Goal: Task Accomplishment & Management: Use online tool/utility

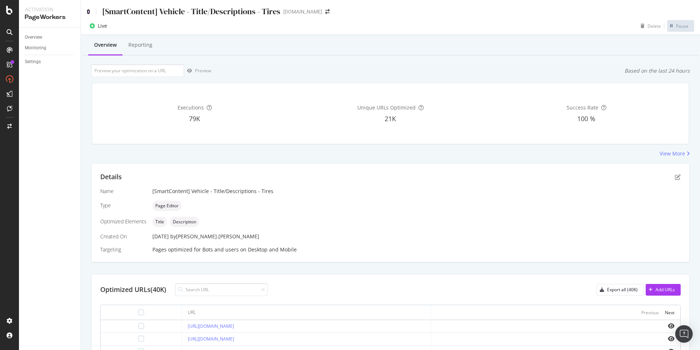
click at [89, 12] on icon at bounding box center [88, 11] width 3 height 5
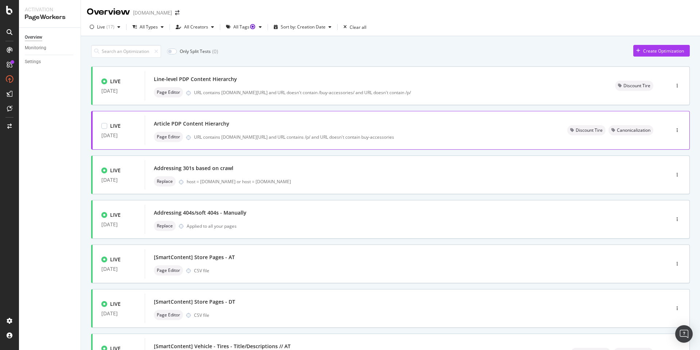
click at [275, 133] on div "Page Editor URL contains [DOMAIN_NAME][URL] and URL contains /p/ and URL doesn'…" at bounding box center [352, 137] width 396 height 10
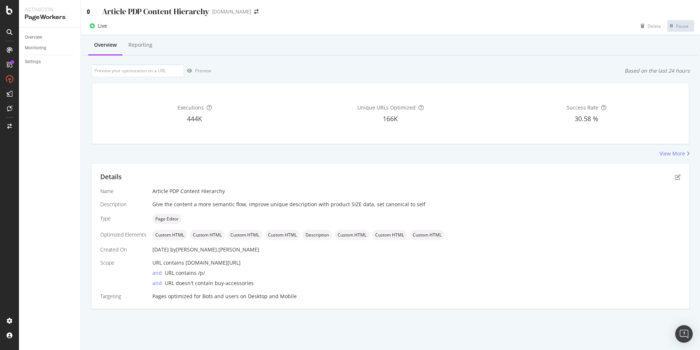
click at [89, 12] on icon at bounding box center [88, 11] width 3 height 5
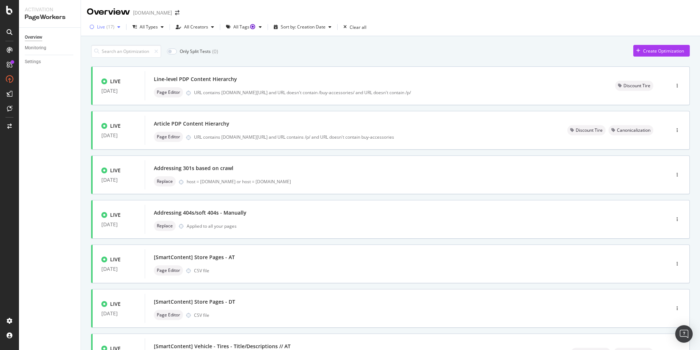
click at [116, 27] on div "button" at bounding box center [118, 27] width 9 height 4
click at [108, 41] on div "Any Status" at bounding box center [113, 42] width 22 height 6
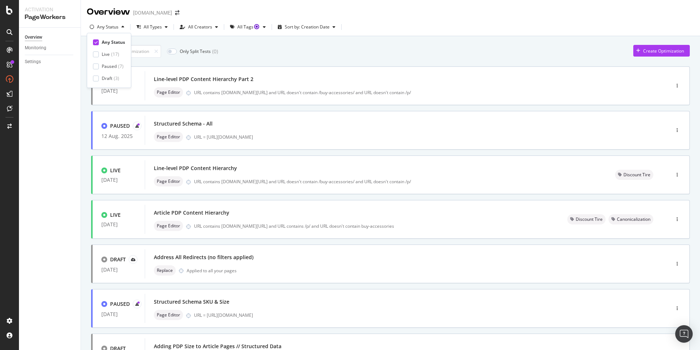
click at [560, 58] on div "Only Split Tests ( 0 ) Create Optimization DRAFT [DATE] Line-level PDP Content …" at bounding box center [390, 284] width 599 height 486
click at [300, 86] on div "Line-level PDP Content Hierarchy Part 2 Page Editor URL contains [DOMAIN_NAME][…" at bounding box center [396, 85] width 485 height 23
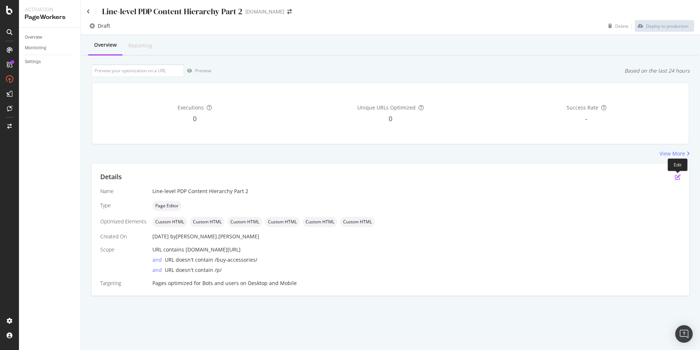
click at [676, 176] on icon "pen-to-square" at bounding box center [678, 177] width 6 height 6
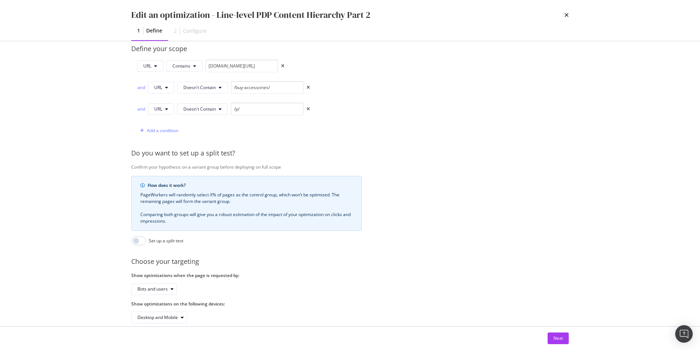
scroll to position [193, 0]
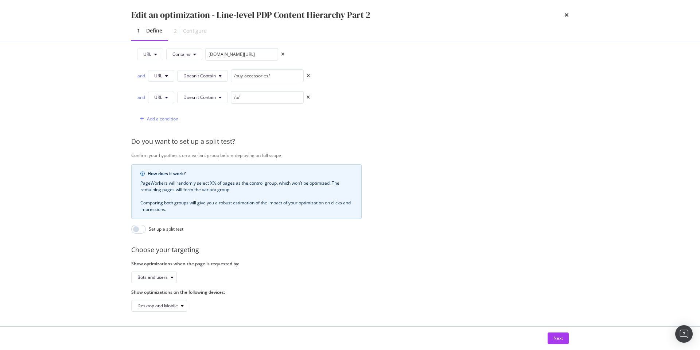
drag, startPoint x: 560, startPoint y: 336, endPoint x: 538, endPoint y: 317, distance: 28.7
click at [559, 336] on div "Next" at bounding box center [557, 338] width 9 height 6
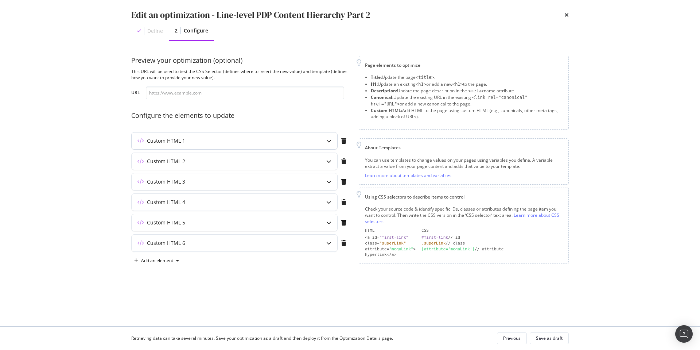
click at [325, 140] on div "modal" at bounding box center [328, 140] width 17 height 17
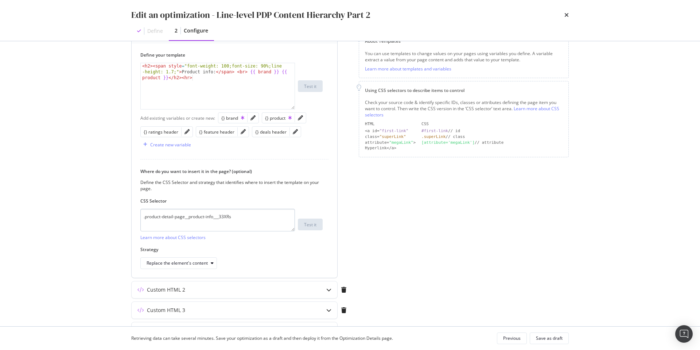
scroll to position [144, 0]
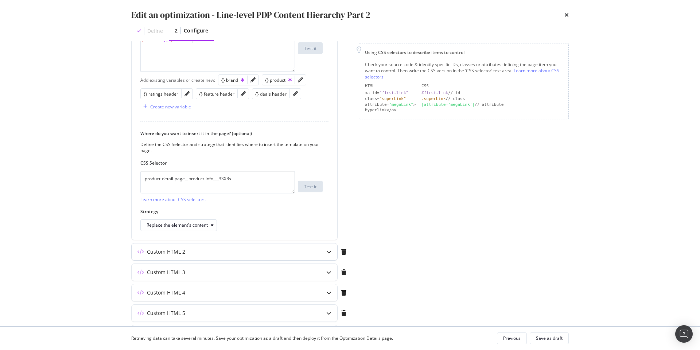
click at [315, 252] on div "Custom HTML 2" at bounding box center [235, 251] width 206 height 17
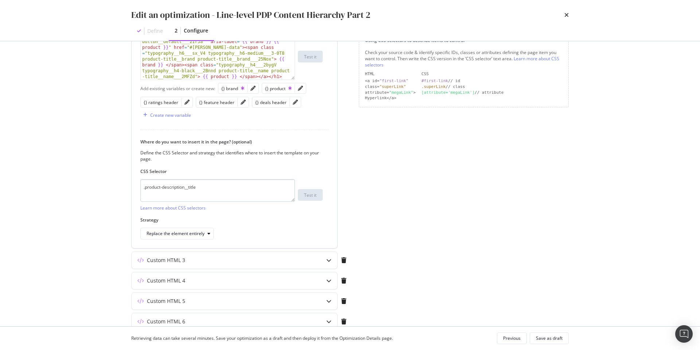
scroll to position [157, 0]
click at [322, 260] on div "modal" at bounding box center [328, 259] width 17 height 17
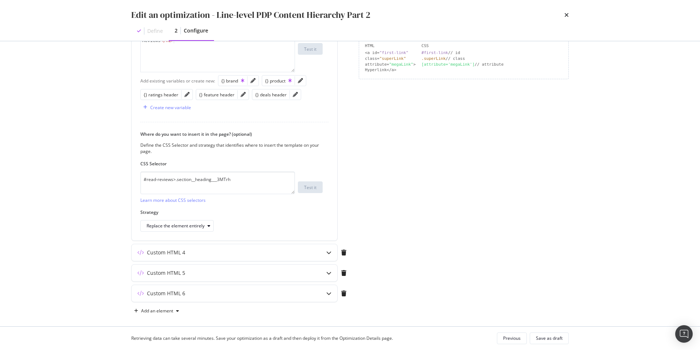
scroll to position [190, 0]
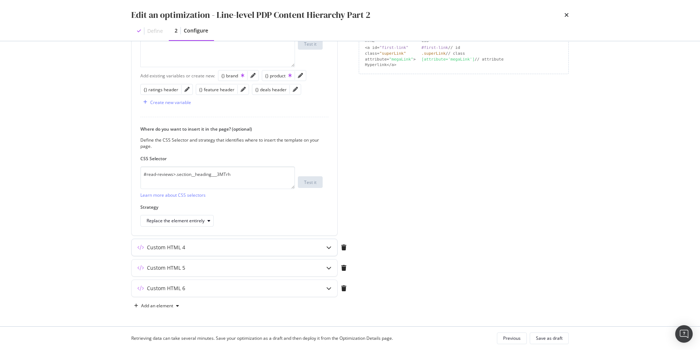
click at [325, 247] on div "modal" at bounding box center [328, 247] width 17 height 17
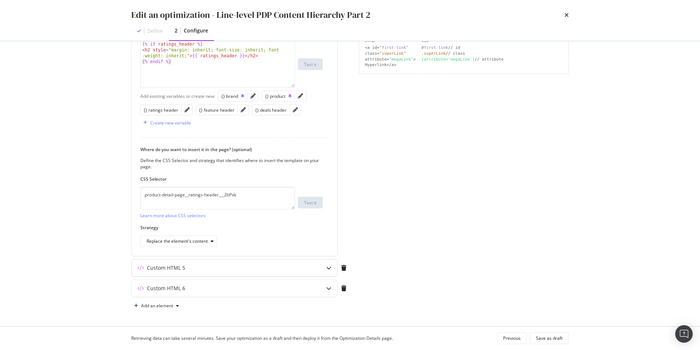
click at [327, 268] on icon "modal" at bounding box center [328, 267] width 5 height 5
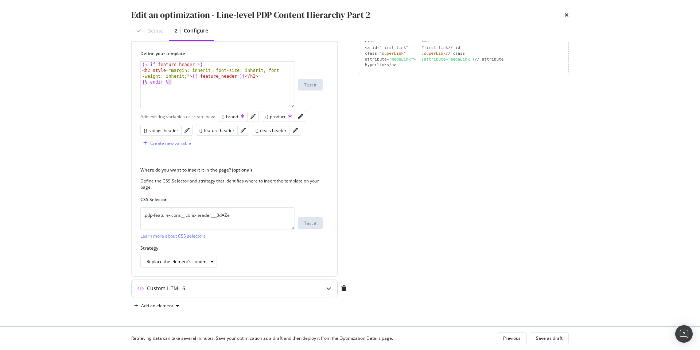
scroll to position [189, 0]
click at [327, 288] on icon "modal" at bounding box center [328, 288] width 5 height 5
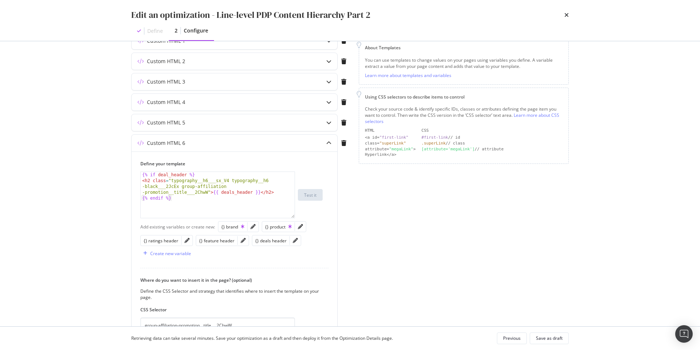
scroll to position [97, 0]
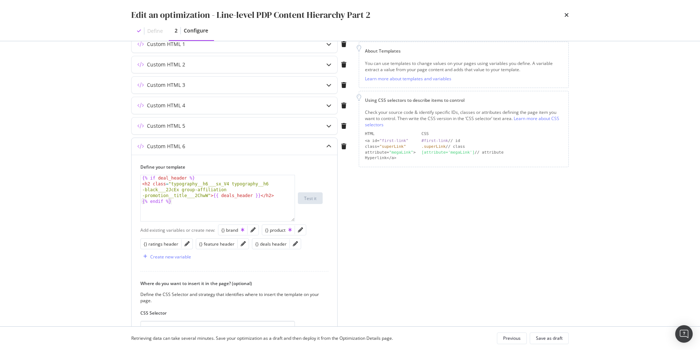
click at [327, 145] on icon "modal" at bounding box center [328, 146] width 5 height 5
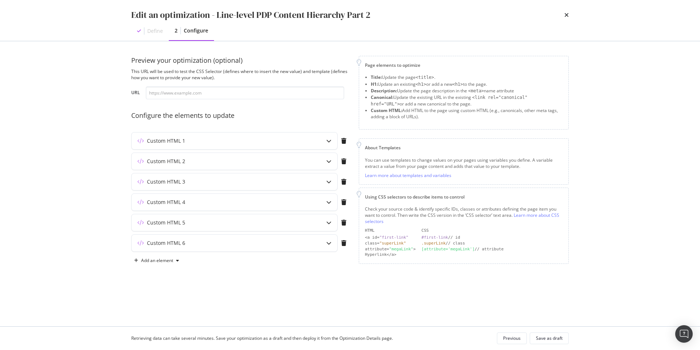
click at [565, 13] on icon "times" at bounding box center [566, 15] width 4 height 6
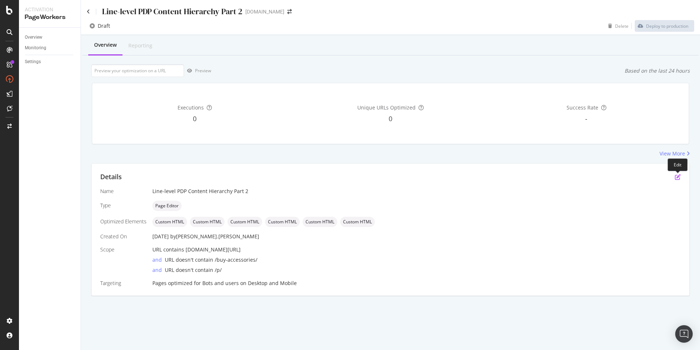
click at [677, 178] on icon "pen-to-square" at bounding box center [678, 177] width 6 height 6
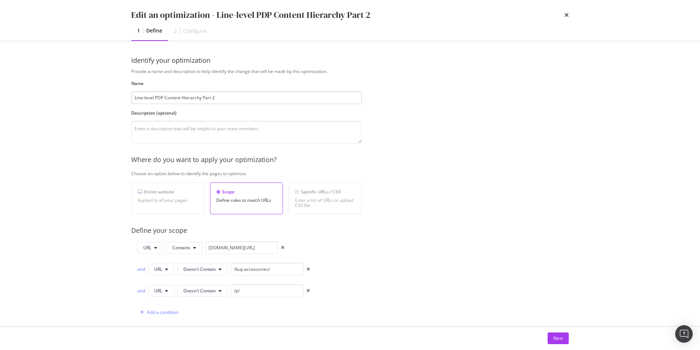
drag, startPoint x: 210, startPoint y: 97, endPoint x: 210, endPoint y: 102, distance: 4.8
click at [203, 98] on input "Line-level PDP Content Hierarchy Part 2" at bounding box center [246, 97] width 230 height 13
type input "Line-level PDP Content Hierarchy (revised)"
click at [557, 338] on div "Next" at bounding box center [557, 338] width 9 height 6
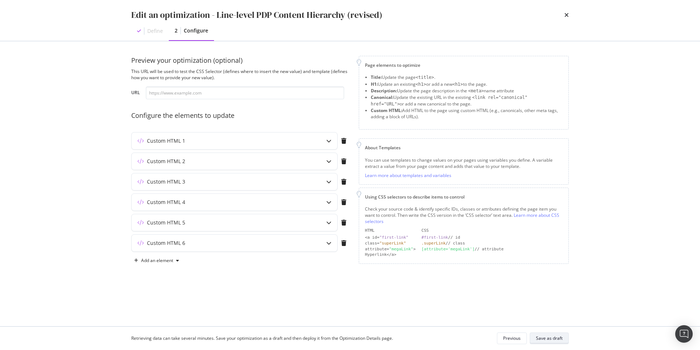
click at [550, 338] on div "Save as draft" at bounding box center [549, 338] width 27 height 6
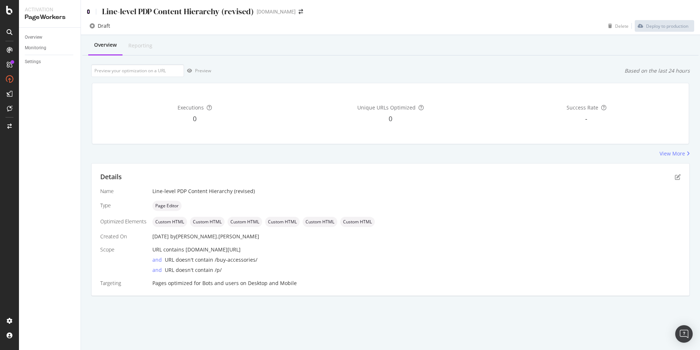
click at [89, 11] on icon at bounding box center [88, 11] width 3 height 5
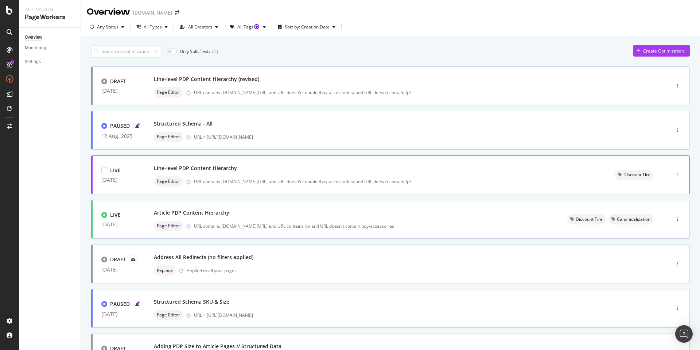
click at [679, 175] on div "button" at bounding box center [677, 174] width 7 height 4
click at [297, 174] on div "Line-level PDP Content Hierarchy Page Editor URL contains [DOMAIN_NAME][URL] an…" at bounding box center [376, 174] width 444 height 23
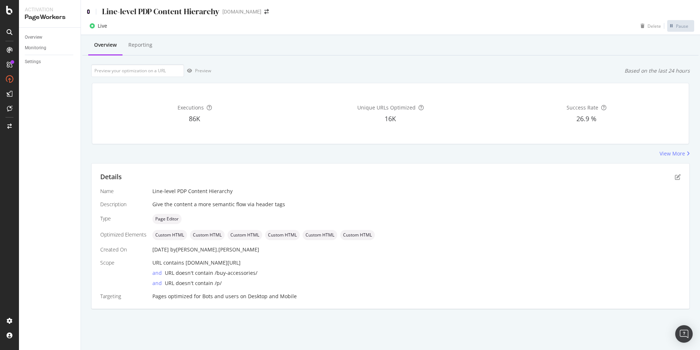
click at [87, 10] on icon at bounding box center [88, 11] width 3 height 5
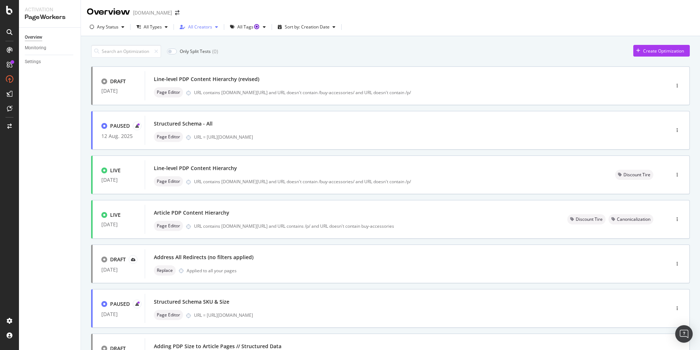
click at [213, 26] on div "button" at bounding box center [216, 27] width 9 height 4
click at [358, 52] on div "Only Split Tests ( 0 ) Create Optimization" at bounding box center [390, 51] width 599 height 13
click at [213, 28] on div "button" at bounding box center [216, 27] width 9 height 4
click at [340, 52] on div "Only Split Tests ( 0 ) Create Optimization" at bounding box center [390, 51] width 599 height 13
click at [437, 179] on div "URL contains [DOMAIN_NAME][URL] and URL doesn't contain /buy-accessories/ and U…" at bounding box center [396, 181] width 404 height 6
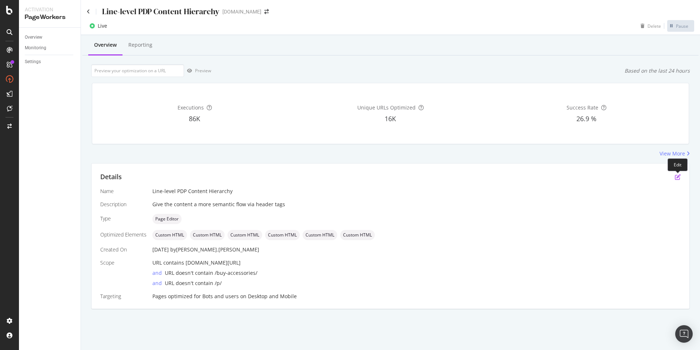
click at [678, 178] on icon "pen-to-square" at bounding box center [678, 177] width 6 height 6
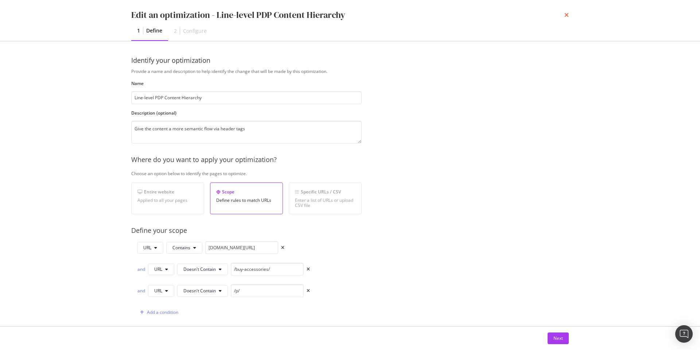
click at [566, 14] on icon "times" at bounding box center [566, 15] width 4 height 6
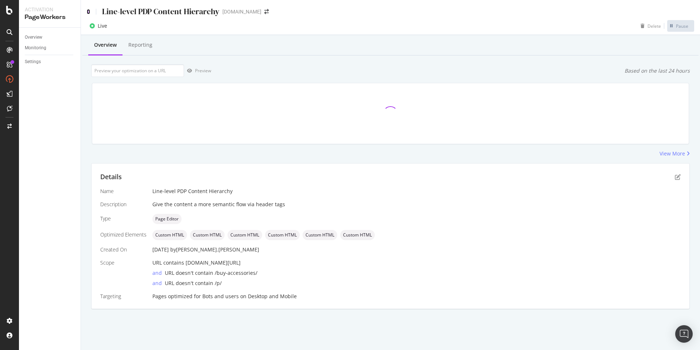
click at [89, 11] on icon at bounding box center [88, 11] width 3 height 5
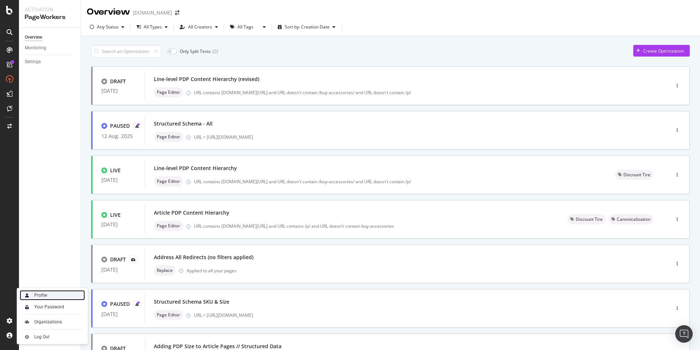
click at [47, 295] on div "Profile" at bounding box center [52, 295] width 65 height 10
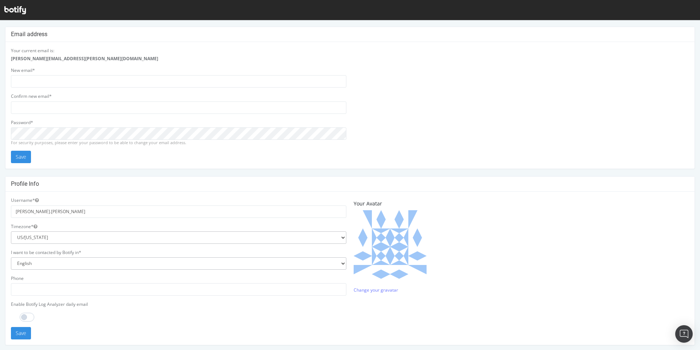
scroll to position [9, 0]
type input "erik.hendel@discounttire.com"
click at [465, 119] on div "Your current email is: erik.hendel@discounttire.com New email* erik.hendel@disc…" at bounding box center [349, 105] width 685 height 116
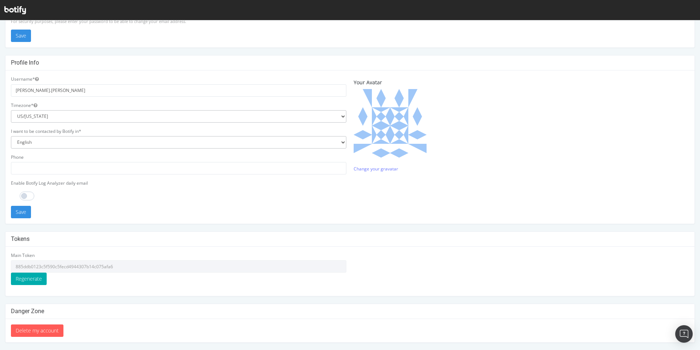
scroll to position [0, 0]
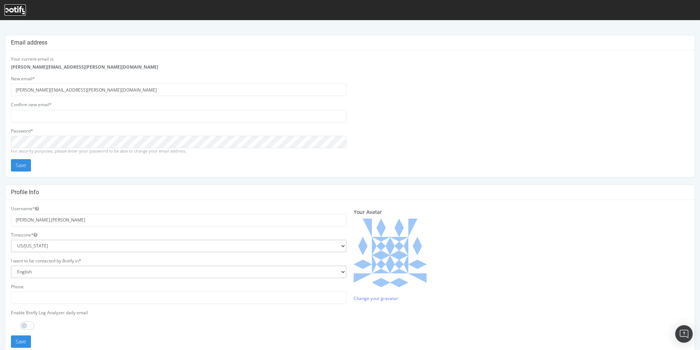
click at [17, 12] on icon at bounding box center [15, 10] width 22 height 8
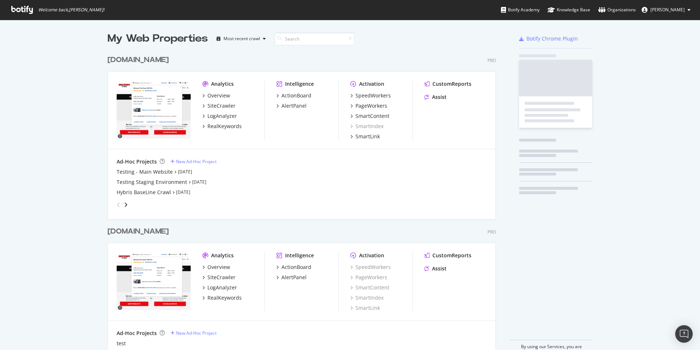
scroll to position [350, 700]
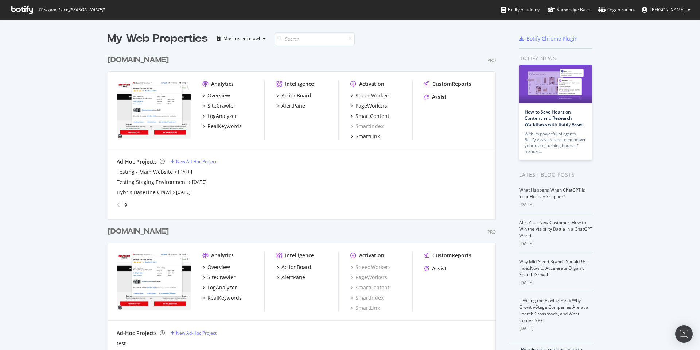
click at [686, 12] on button "Erik Hendel" at bounding box center [666, 10] width 61 height 12
click at [662, 58] on span "Log Out" at bounding box center [660, 57] width 16 height 6
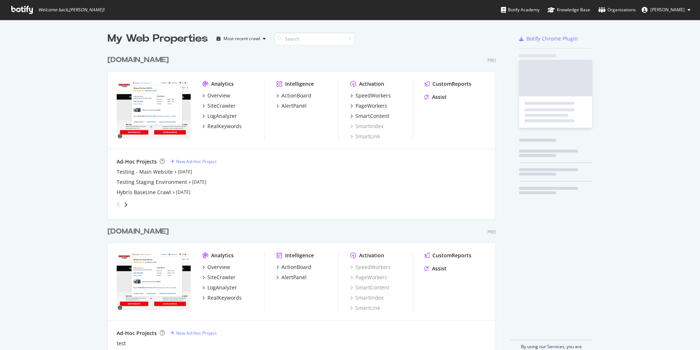
scroll to position [309, 394]
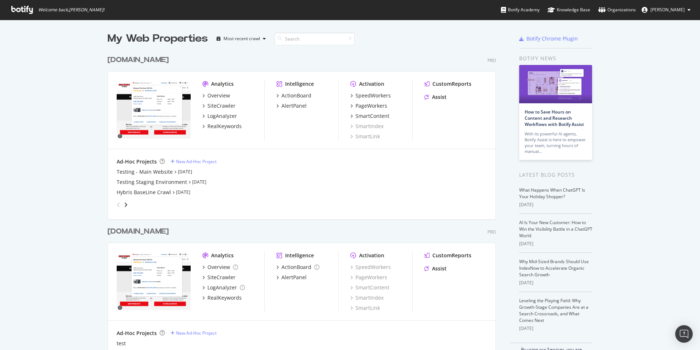
click at [23, 11] on icon at bounding box center [22, 10] width 22 height 8
click at [681, 10] on span "Erik Hendel" at bounding box center [667, 10] width 34 height 6
drag, startPoint x: 43, startPoint y: 11, endPoint x: 20, endPoint y: 10, distance: 22.2
click at [41, 11] on span "Welcome back, Erik Hendel !" at bounding box center [71, 10] width 66 height 6
click at [18, 10] on icon at bounding box center [22, 10] width 22 height 8
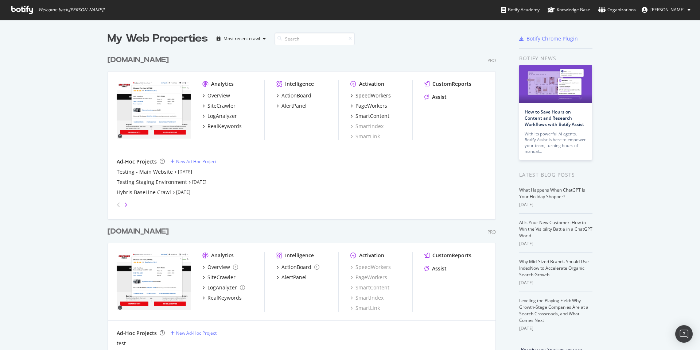
click at [127, 205] on icon "angle-right" at bounding box center [126, 205] width 4 height 6
click at [126, 205] on icon "angle-right" at bounding box center [126, 205] width 4 height 6
click at [126, 204] on icon "angle-right" at bounding box center [126, 205] width 4 height 6
click at [368, 107] on div "PageWorkers" at bounding box center [371, 105] width 32 height 7
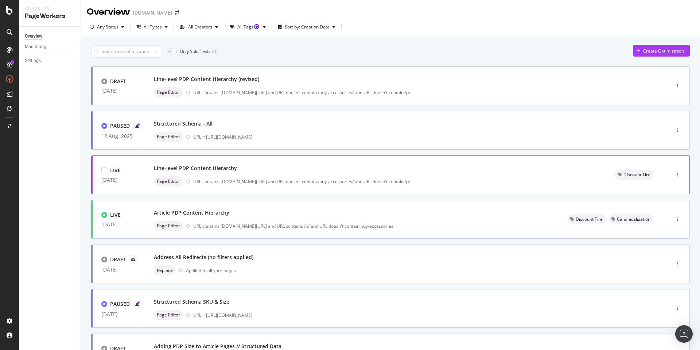
click at [483, 171] on div "Line-level PDP Content Hierarchy" at bounding box center [376, 168] width 444 height 10
